Goal: Information Seeking & Learning: Find specific fact

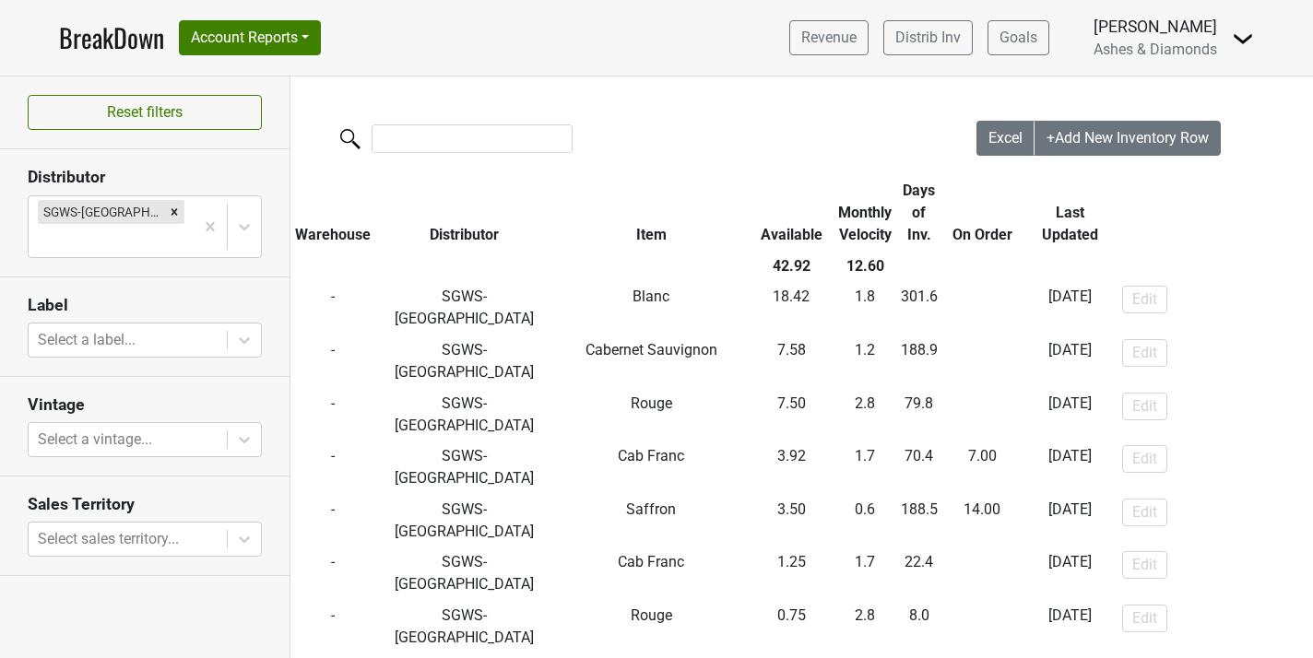
click at [546, 90] on div "Excel +Add New Inventory Row Warehouse Distributor Item Available Monthly Veloc…" at bounding box center [801, 405] width 1023 height 657
click at [103, 43] on link "BreakDown" at bounding box center [111, 37] width 105 height 39
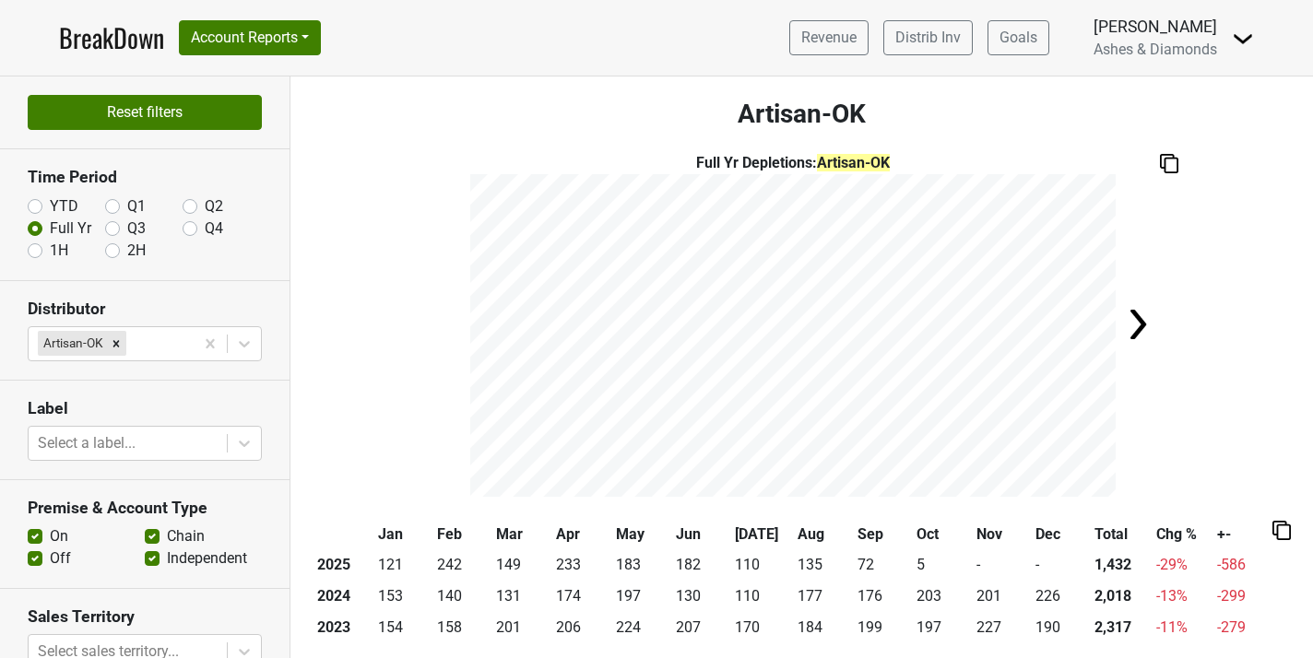
scroll to position [1020, 0]
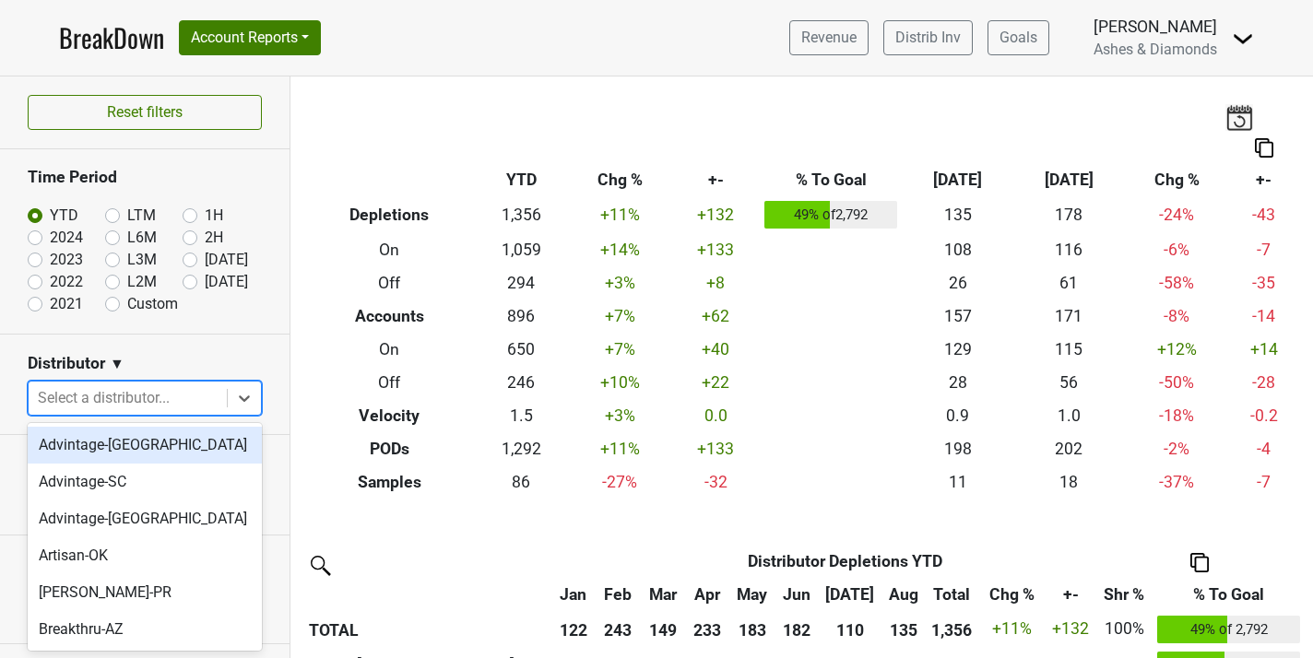
click at [136, 405] on div at bounding box center [128, 398] width 180 height 26
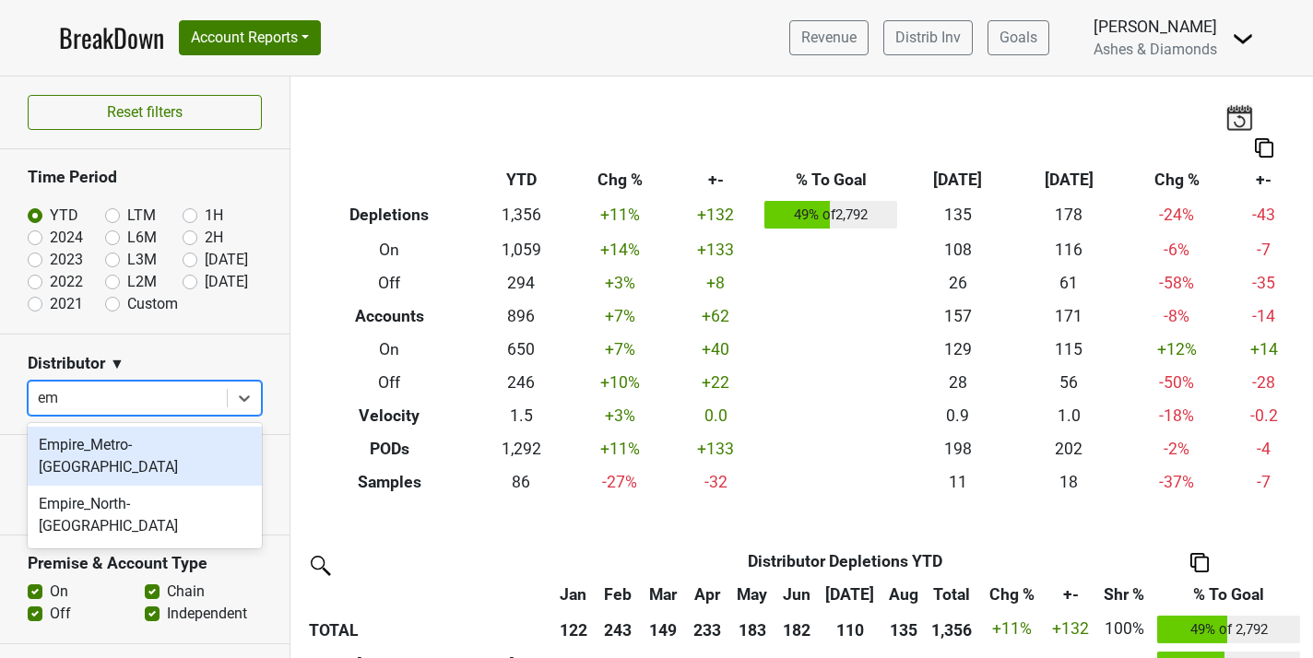
type input "emp"
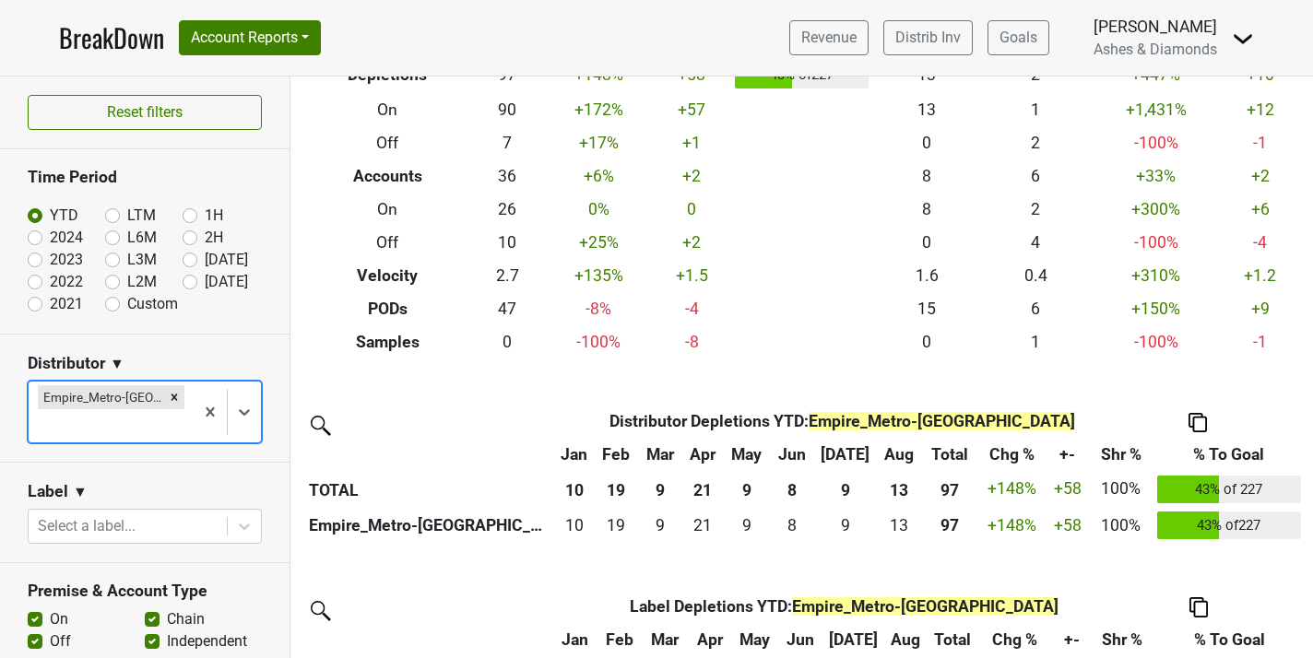
scroll to position [172, 0]
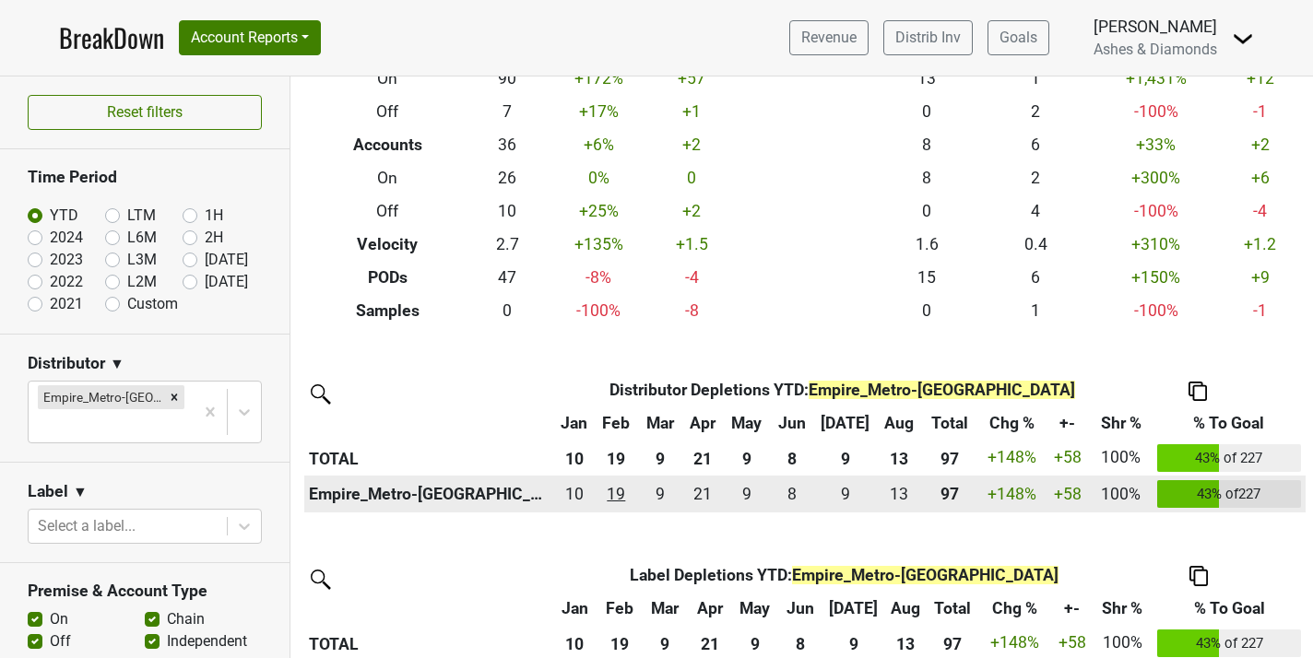
click at [633, 493] on div "19 19" at bounding box center [615, 494] width 33 height 24
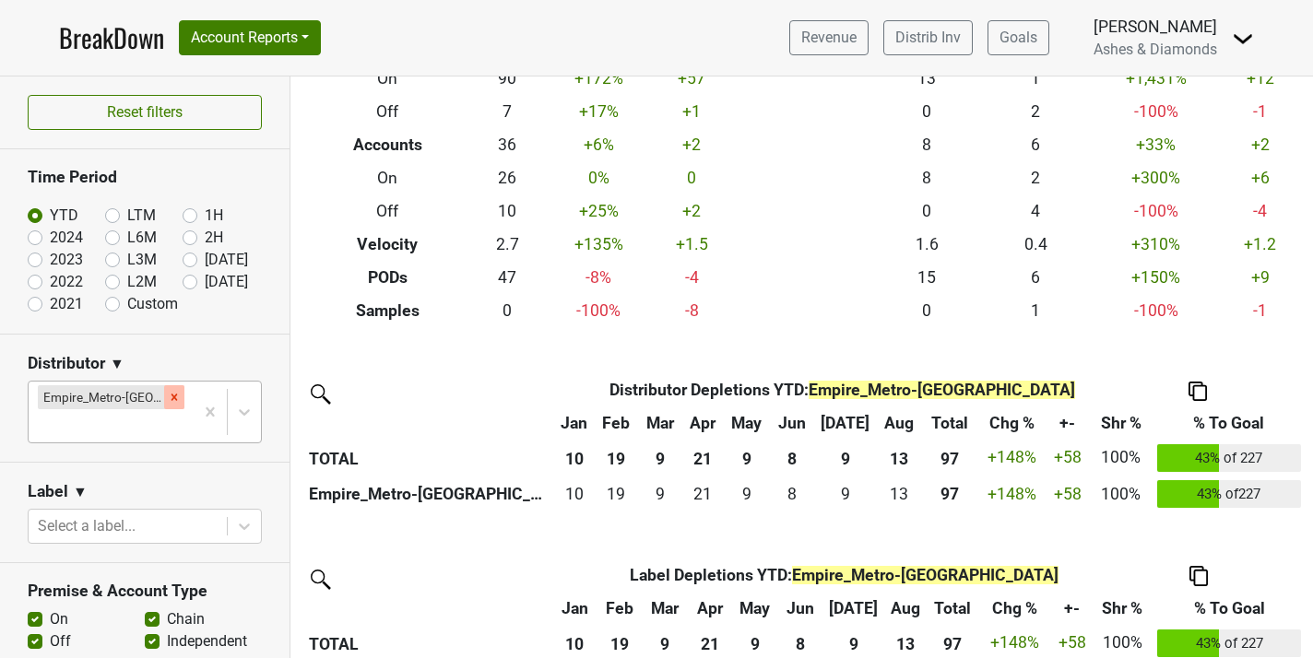
click at [172, 398] on icon "Remove Empire_Metro-NY" at bounding box center [175, 397] width 6 height 6
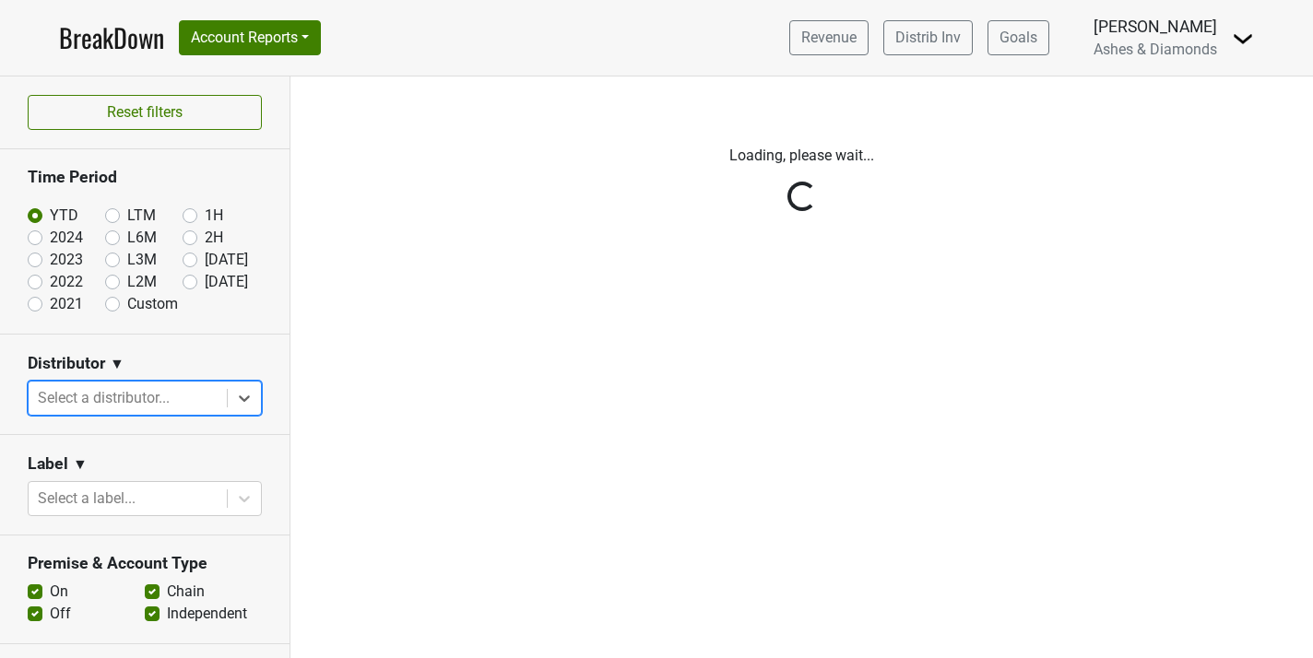
scroll to position [0, 0]
click at [154, 398] on div "Reset filters Time Period YTD LTM 1H 2024 L6M 2H 2023 L3M Aug '25 2022 L2M Sep …" at bounding box center [145, 368] width 290 height 582
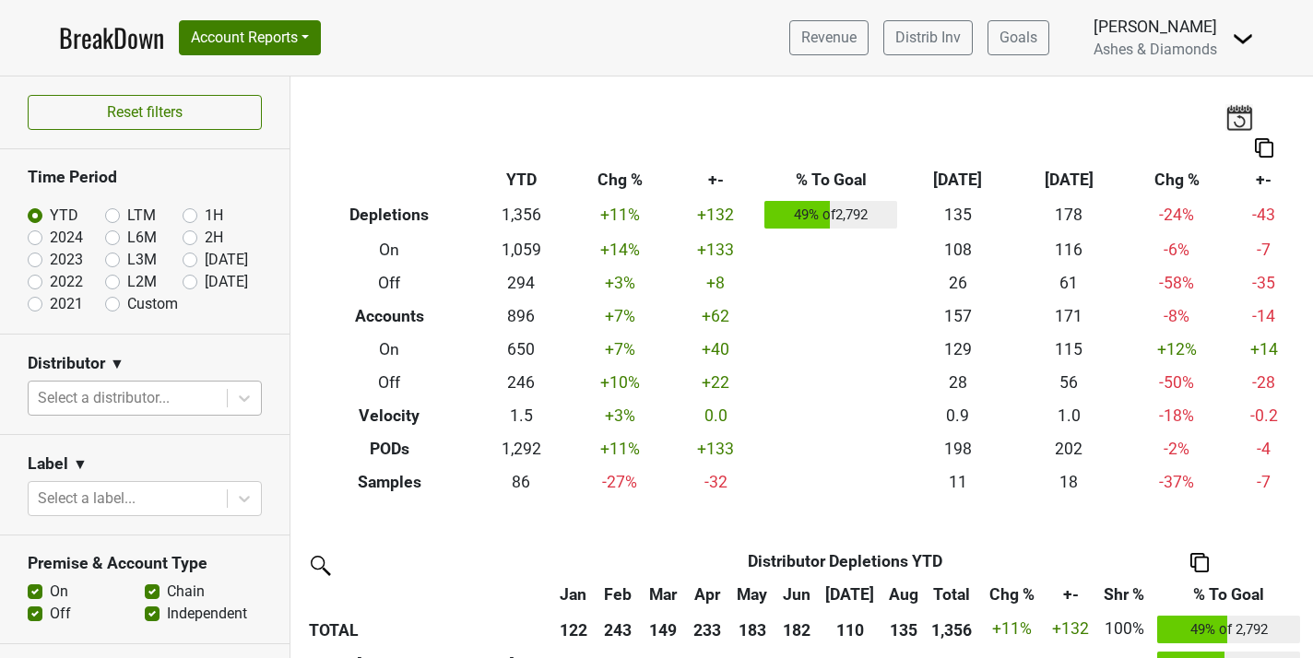
click at [154, 398] on div at bounding box center [128, 398] width 180 height 26
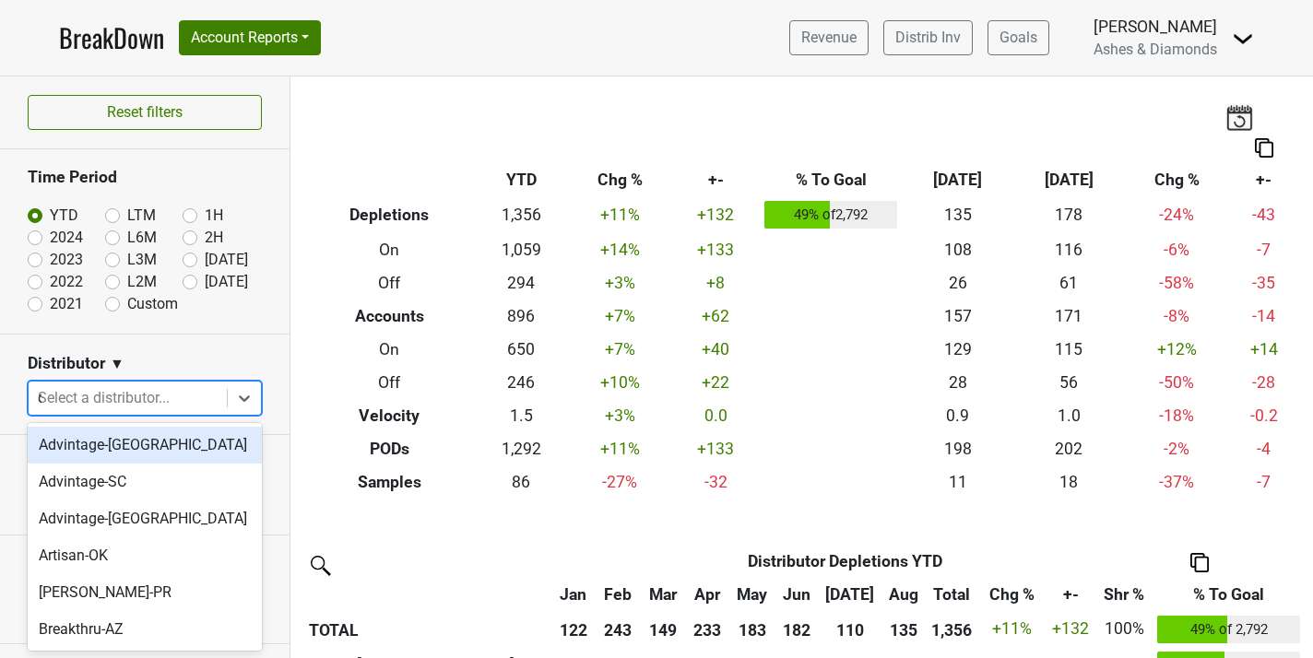
type input "dc"
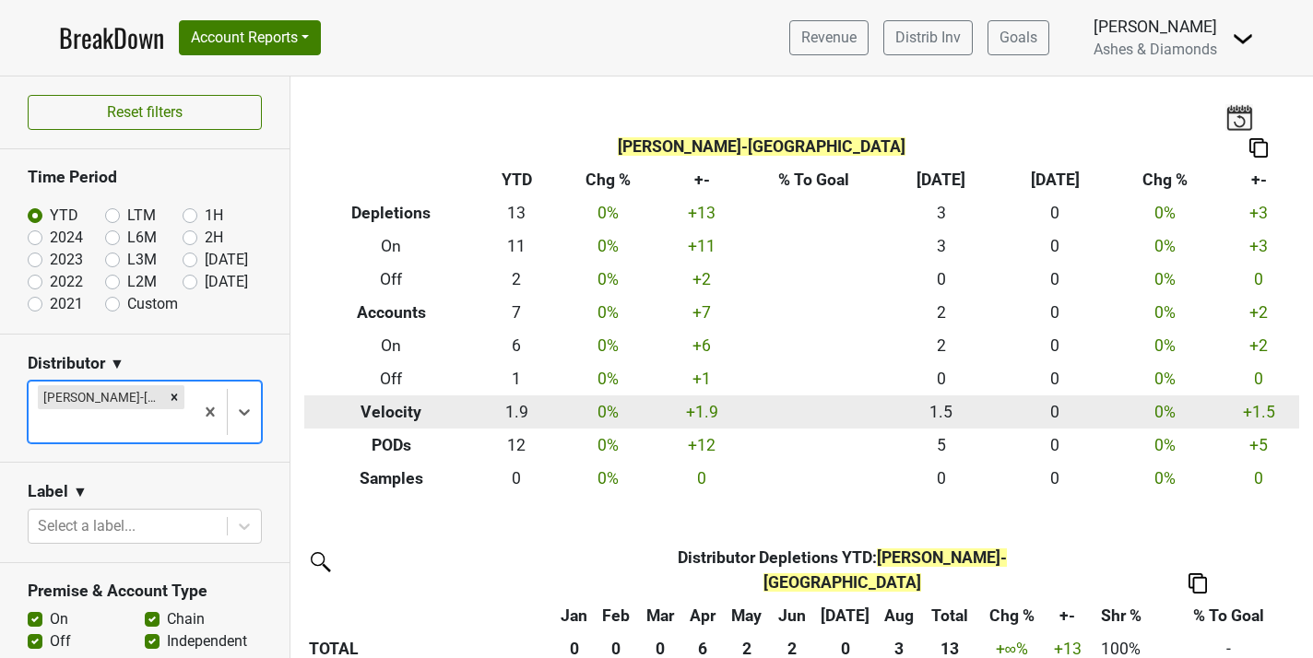
scroll to position [104, 0]
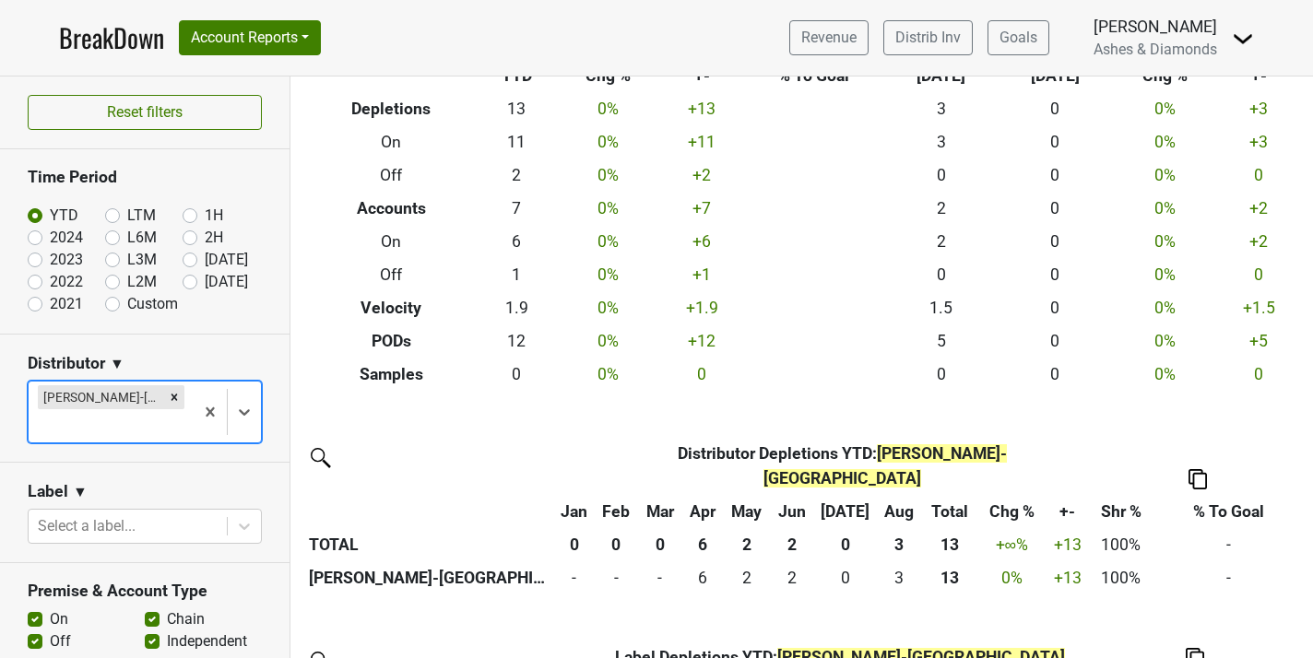
click at [892, 528] on th "3" at bounding box center [898, 544] width 45 height 33
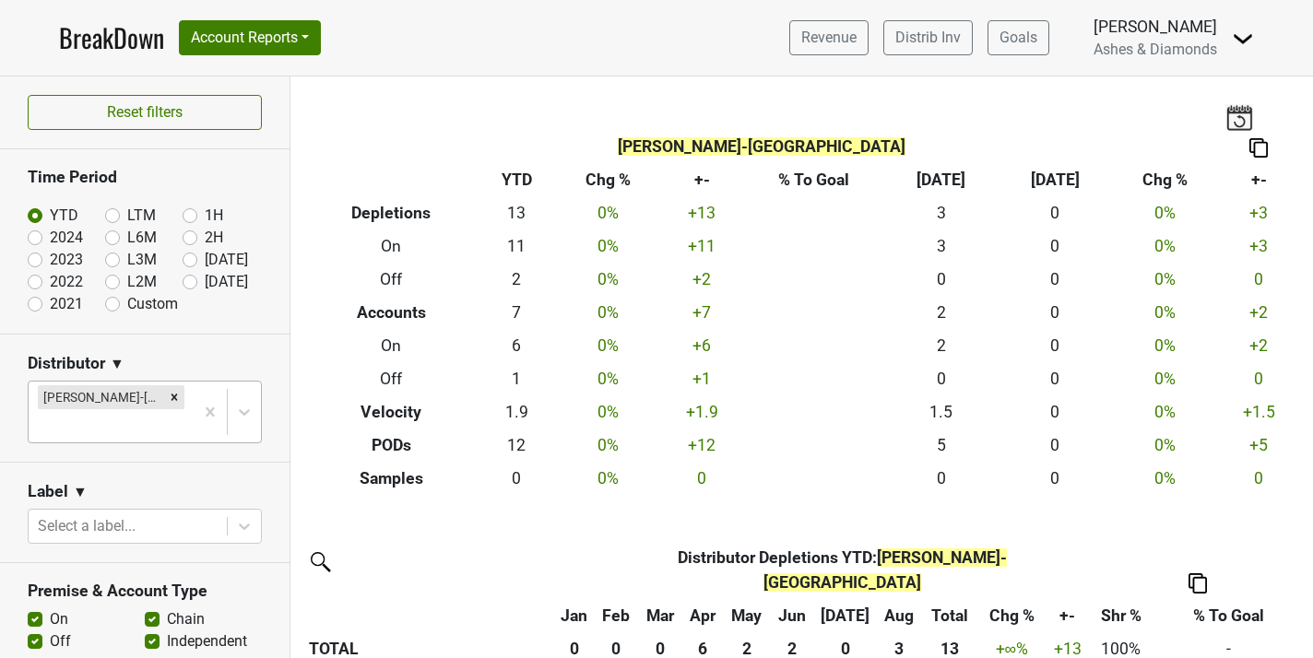
scroll to position [309, 0]
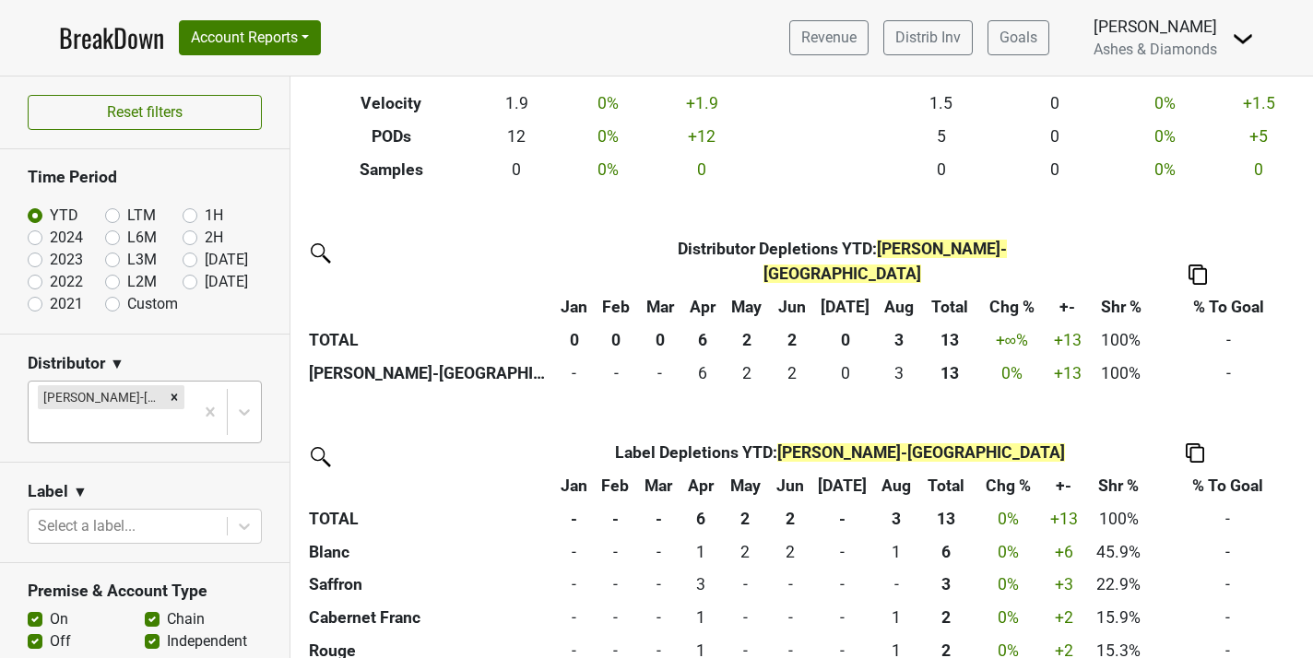
click at [805, 324] on th "2" at bounding box center [792, 340] width 43 height 33
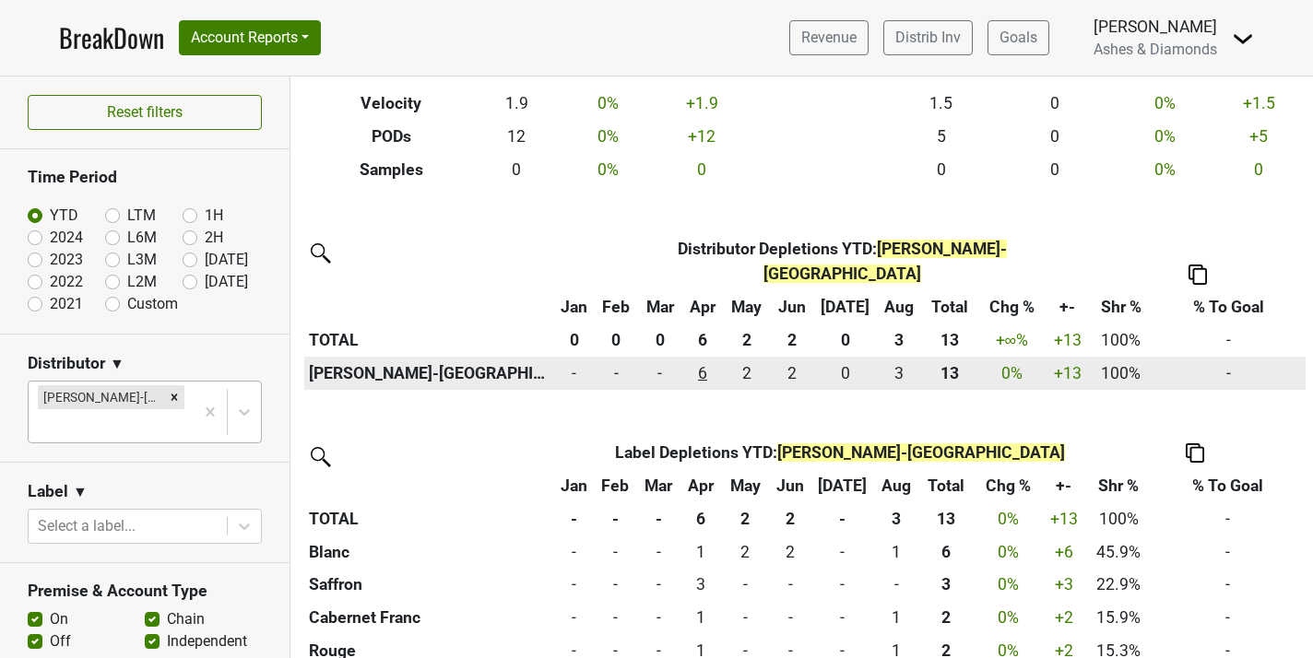
click at [718, 361] on div "6 6" at bounding box center [702, 373] width 31 height 24
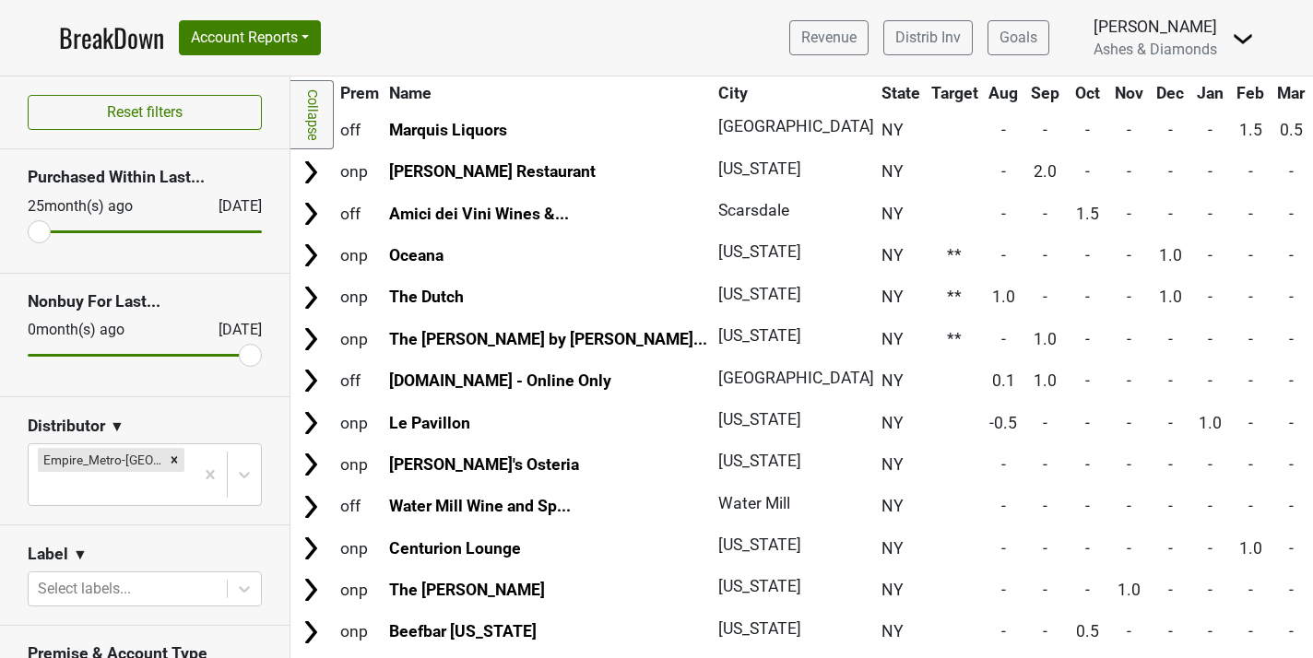
scroll to position [1910, 0]
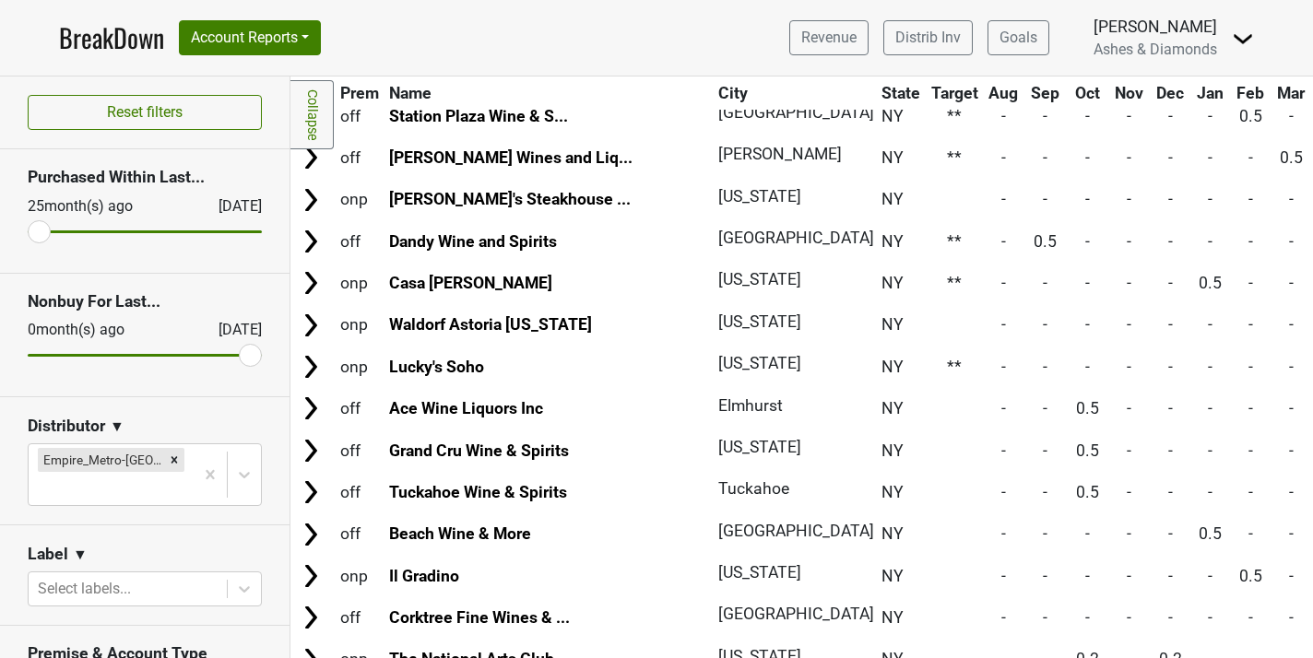
click at [718, 492] on span "Tuckahoe" at bounding box center [753, 488] width 71 height 18
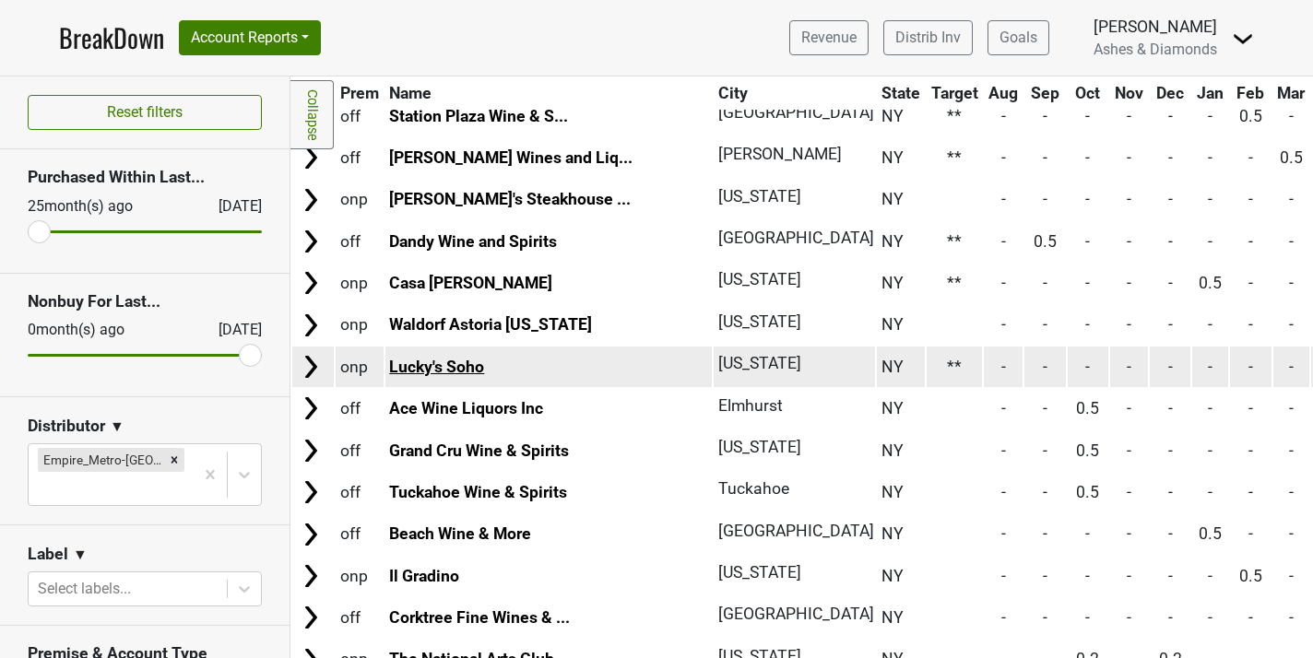
click at [445, 364] on link "Lucky's Soho" at bounding box center [436, 367] width 95 height 18
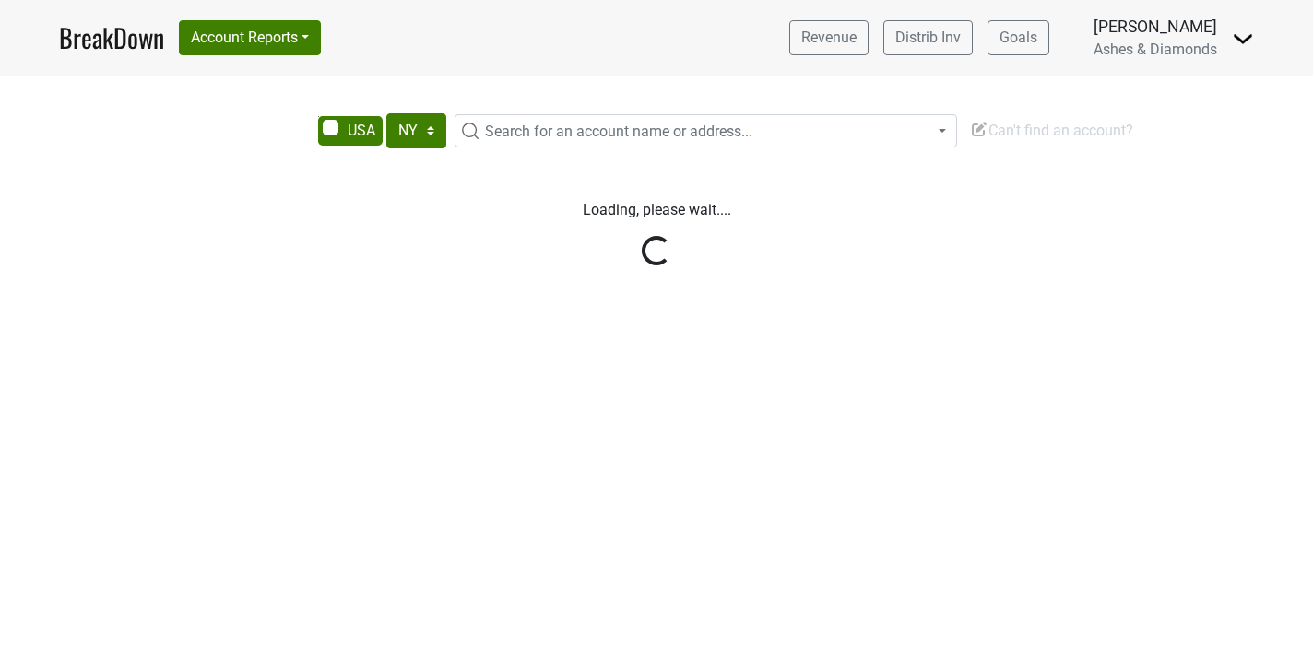
select select "NY"
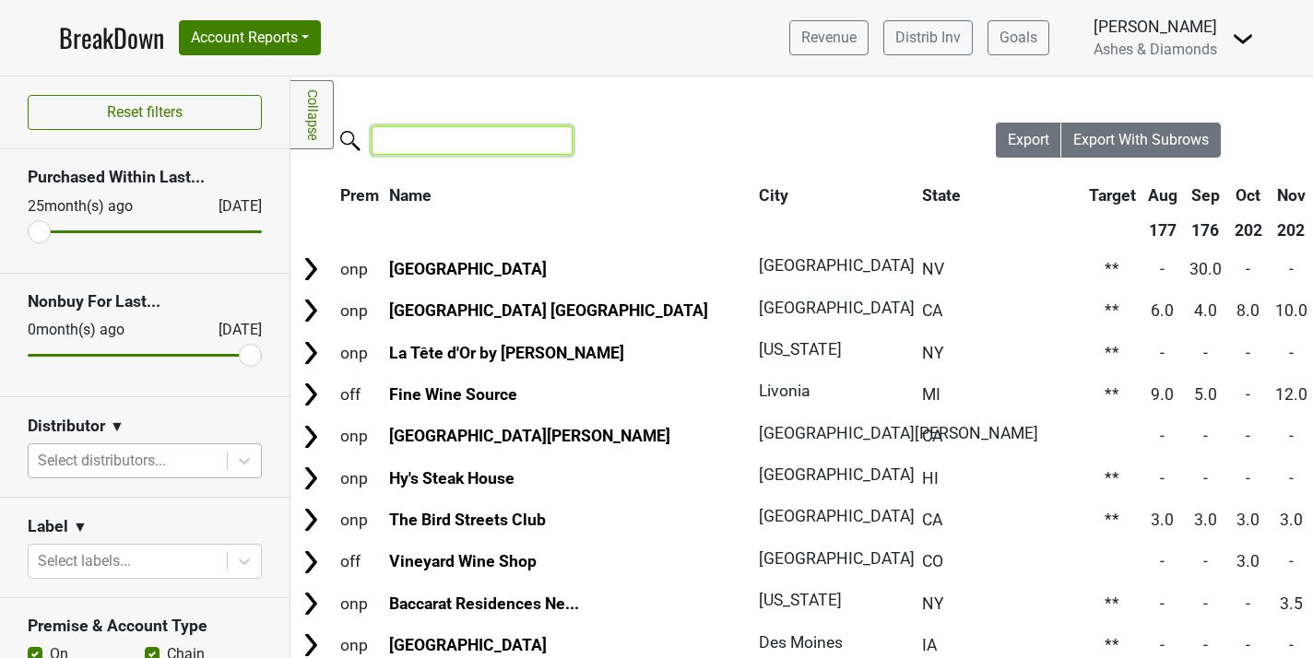
click at [440, 139] on input "search" at bounding box center [472, 140] width 201 height 29
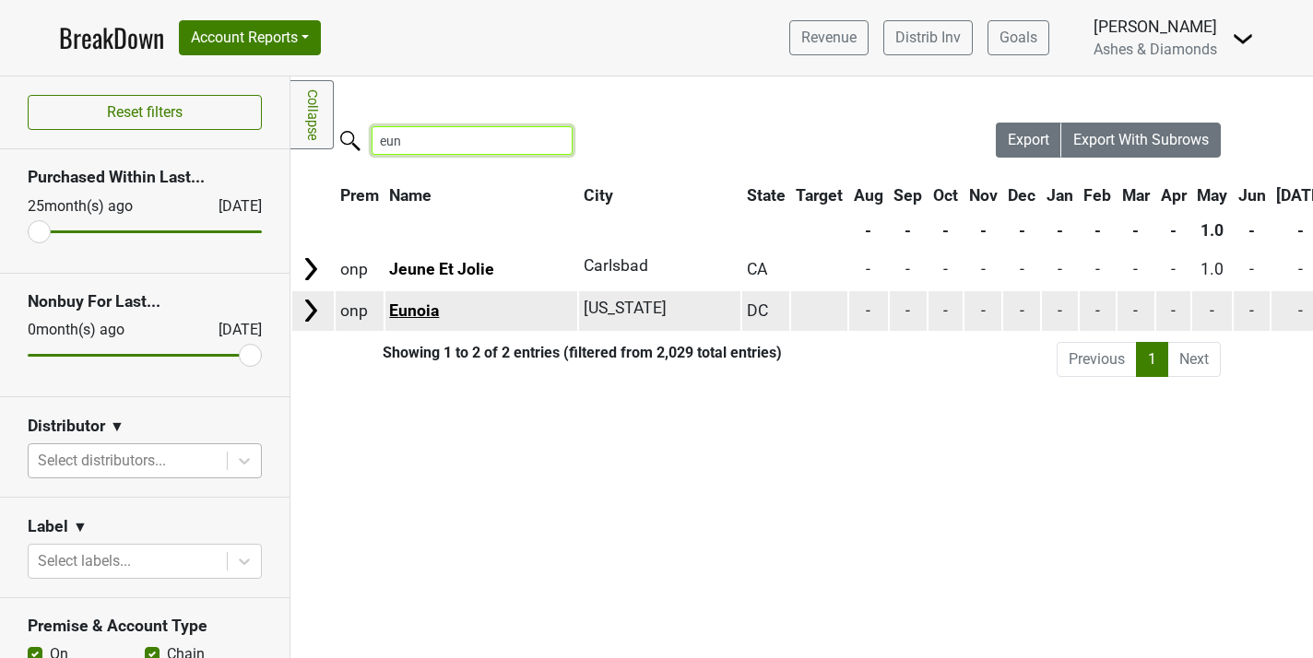
type input "eun"
click at [425, 310] on link "Eunoia" at bounding box center [414, 311] width 50 height 18
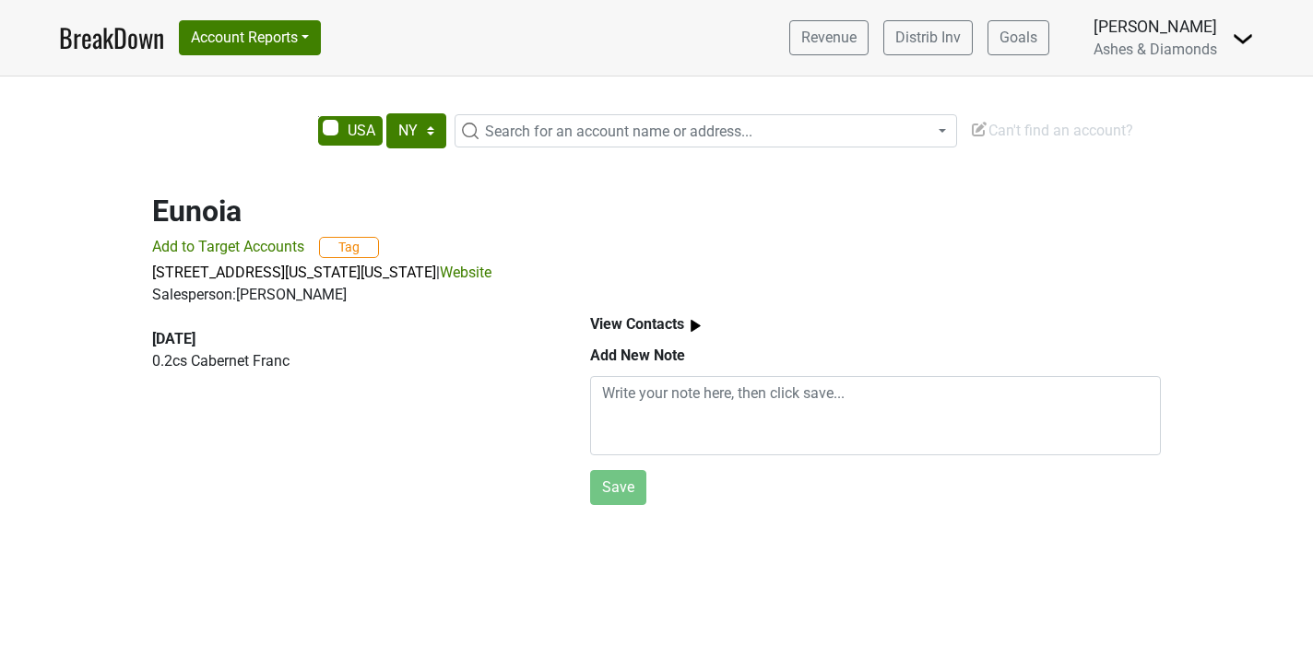
select select "NY"
